Goal: Task Accomplishment & Management: Use online tool/utility

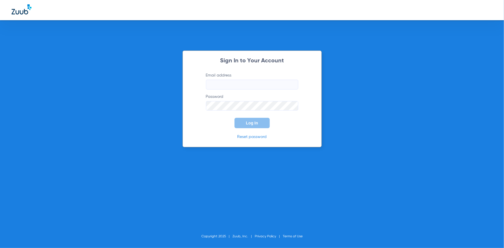
type input "[EMAIL_ADDRESS][DOMAIN_NAME]"
click at [249, 121] on span "Log In" at bounding box center [252, 123] width 12 height 5
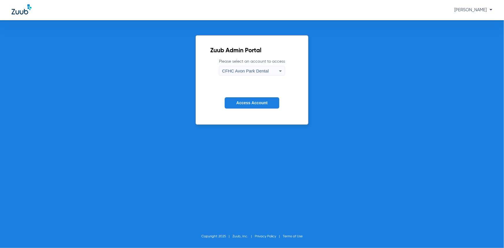
click at [240, 75] on div "CFHC Avon Park Dental" at bounding box center [250, 71] width 57 height 10
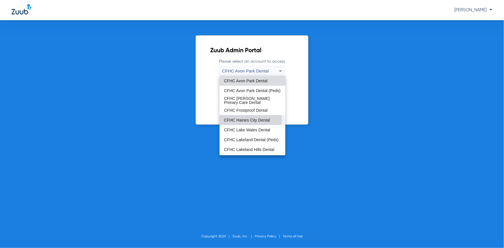
click at [243, 118] on span "CFHC Haines City Dental" at bounding box center [247, 120] width 46 height 4
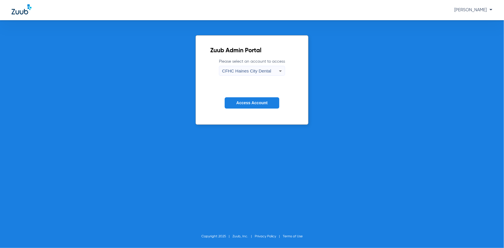
click at [242, 102] on span "Access Account" at bounding box center [251, 102] width 31 height 5
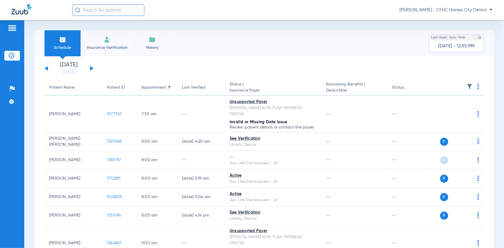
click at [476, 85] on th at bounding box center [454, 88] width 57 height 16
click at [470, 87] on th at bounding box center [454, 88] width 57 height 16
click at [477, 86] on img at bounding box center [478, 87] width 2 height 6
click at [468, 112] on button "Verify All" at bounding box center [451, 110] width 45 height 12
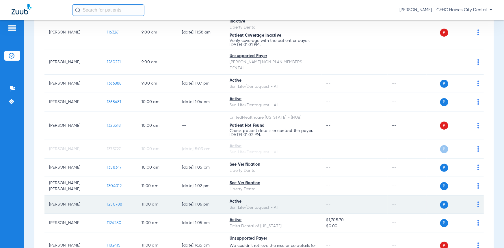
scroll to position [355, 0]
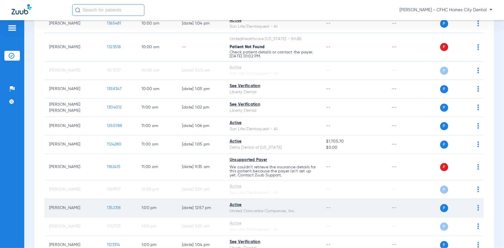
click at [115, 206] on span "1352318" at bounding box center [114, 208] width 14 height 4
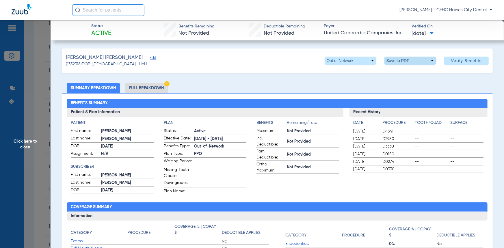
click at [412, 61] on span at bounding box center [410, 61] width 14 height 14
click at [398, 70] on span "Save to PDF" at bounding box center [408, 72] width 23 height 4
click at [411, 59] on span at bounding box center [410, 61] width 14 height 14
click at [399, 71] on span "Save to PDF" at bounding box center [408, 72] width 23 height 4
